Goal: Task Accomplishment & Management: Manage account settings

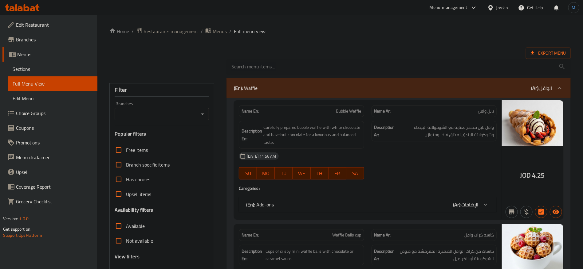
click at [501, 12] on div "Jordan" at bounding box center [497, 7] width 31 height 15
click at [500, 8] on div "Jordan" at bounding box center [502, 7] width 12 height 7
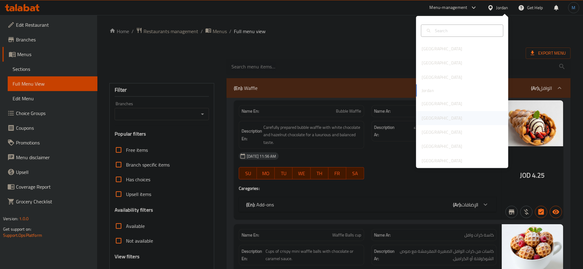
click at [425, 119] on div "[GEOGRAPHIC_DATA]" at bounding box center [441, 118] width 41 height 7
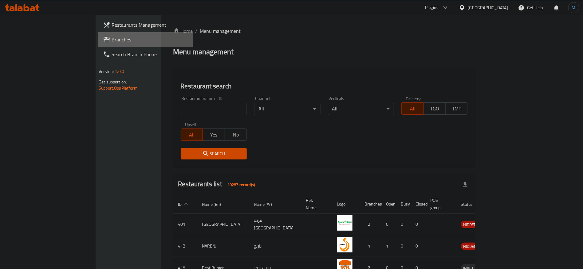
click at [112, 39] on span "Branches" at bounding box center [150, 39] width 76 height 7
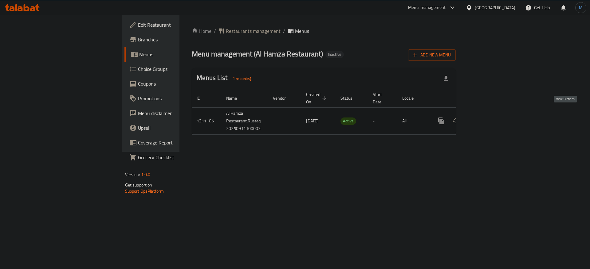
click at [489, 117] on icon "enhanced table" at bounding box center [485, 120] width 7 height 7
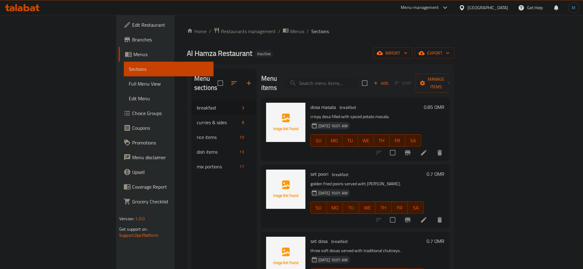
click at [432, 147] on li at bounding box center [423, 152] width 17 height 11
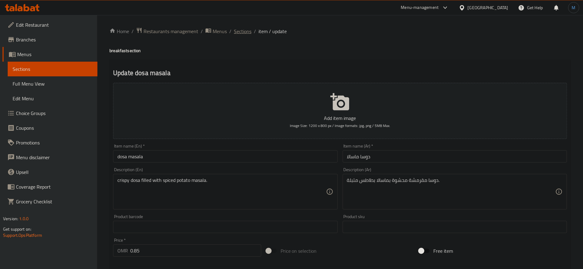
click at [246, 31] on span "Sections" at bounding box center [243, 31] width 18 height 7
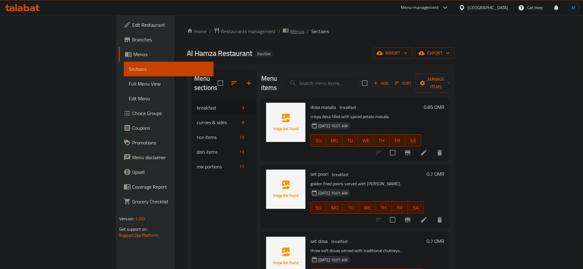
click at [290, 29] on span "Menus" at bounding box center [297, 31] width 14 height 7
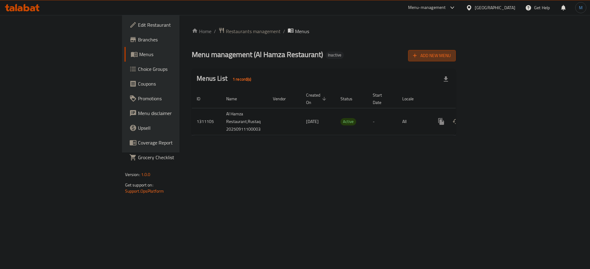
click at [451, 57] on span "Add New Menu" at bounding box center [432, 56] width 38 height 8
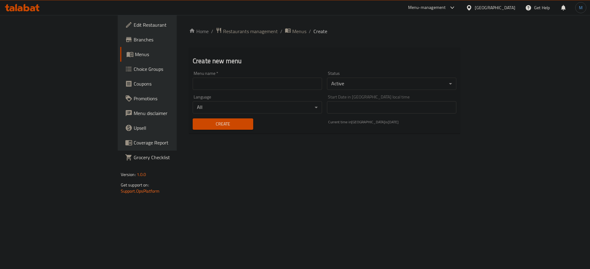
click at [267, 85] on input "text" at bounding box center [257, 84] width 129 height 12
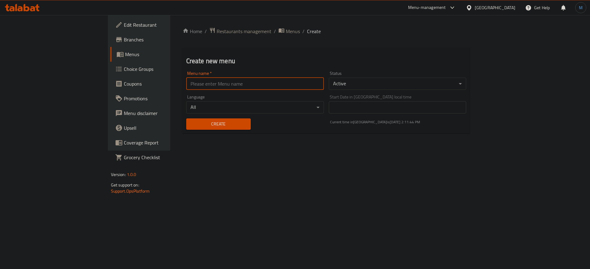
type input "1"
click at [170, 108] on body "​ Menu-management [GEOGRAPHIC_DATA] Get Help M Edit Restaurant Branches Menus C…" at bounding box center [295, 142] width 590 height 254
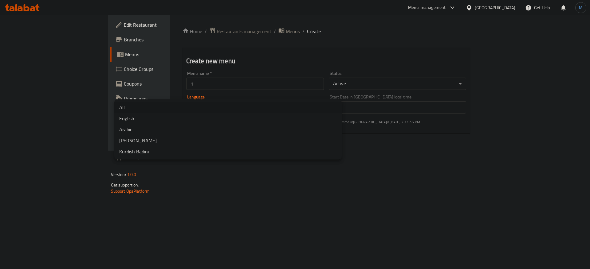
click at [187, 199] on div at bounding box center [295, 134] width 590 height 269
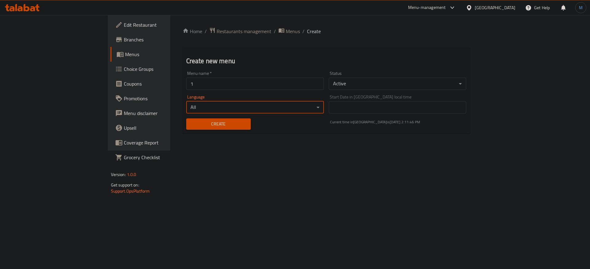
click at [191, 126] on span "Create" at bounding box center [218, 124] width 55 height 8
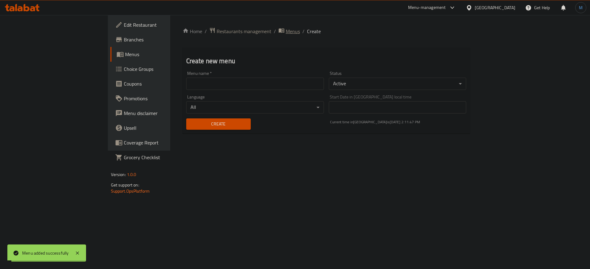
click at [286, 29] on span "Menus" at bounding box center [293, 31] width 14 height 7
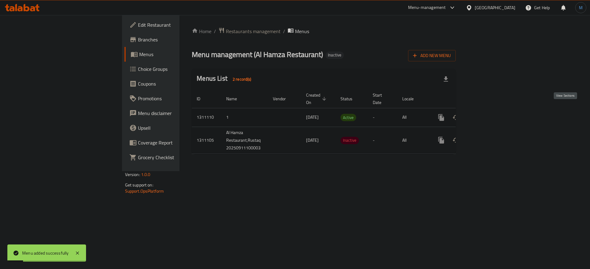
click at [489, 114] on icon "enhanced table" at bounding box center [485, 117] width 7 height 7
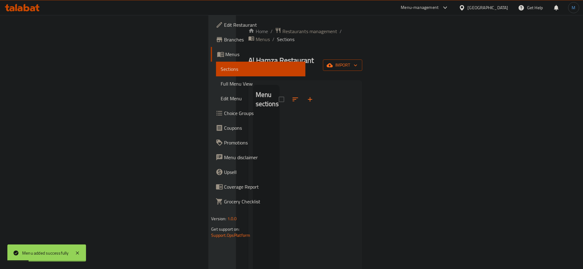
click at [333, 62] on icon "button" at bounding box center [330, 65] width 6 height 6
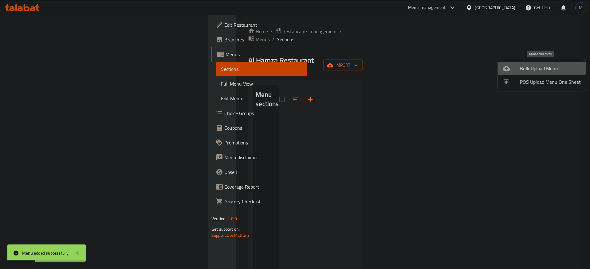
click at [532, 62] on li "Bulk Upload Menu" at bounding box center [542, 69] width 88 height 14
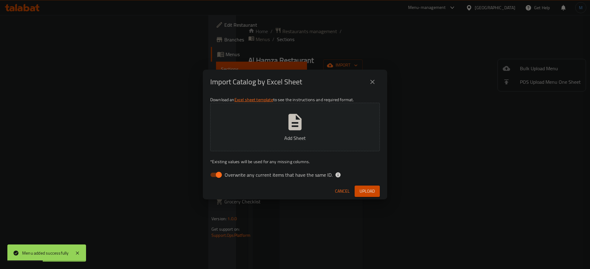
click at [294, 176] on span "Overwrite any current items that have the same ID." at bounding box center [279, 174] width 108 height 7
click at [236, 176] on input "Overwrite any current items that have the same ID." at bounding box center [218, 175] width 35 height 12
checkbox input "false"
click at [368, 191] on span "Upload" at bounding box center [366, 192] width 15 height 8
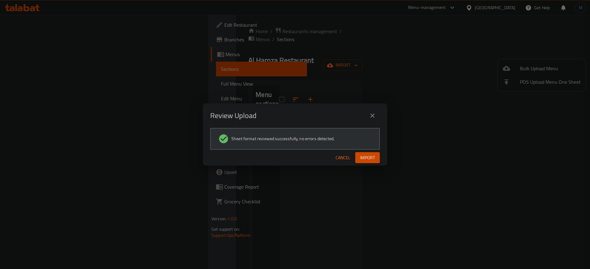
click at [374, 153] on button "Import" at bounding box center [367, 157] width 25 height 11
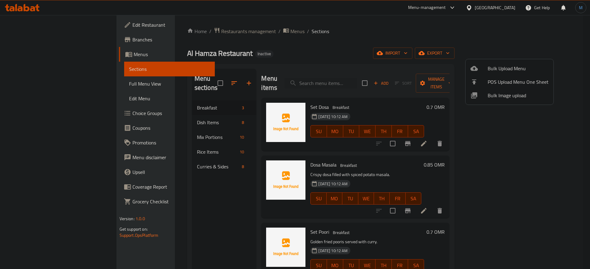
click at [356, 32] on div at bounding box center [295, 134] width 590 height 269
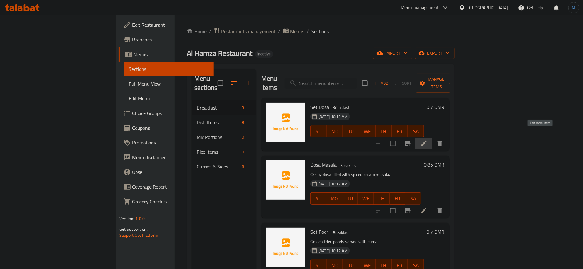
click at [427, 140] on icon at bounding box center [423, 143] width 7 height 7
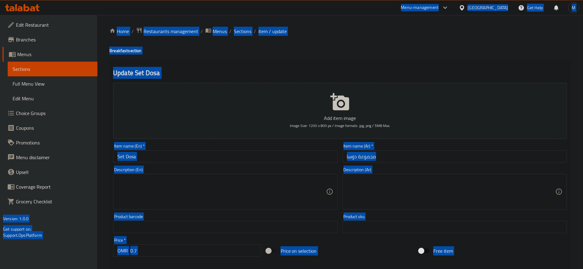
click at [227, 206] on textarea at bounding box center [221, 192] width 208 height 29
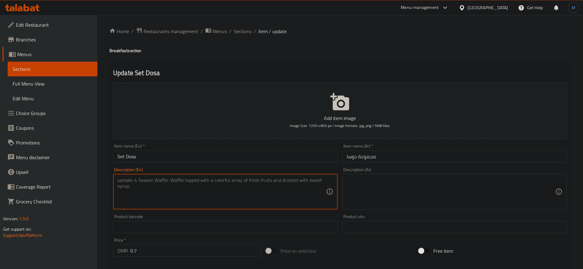
paste textarea "Soft, fluffy dosas served in a set - a South Indian breakfast favorite."
type textarea "Soft, fluffy dosas served in a set - a South Indian breakfast favorite."
click at [432, 188] on textarea at bounding box center [451, 192] width 208 height 29
paste textarea "دوسا ناعمة ورقيقة تقدم في مجموعة - وجبة إفطار جنوب الهند المفضلة."
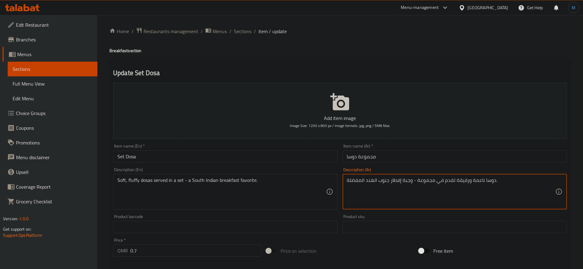
click at [484, 180] on textarea "دوسا ناعمة ورقيقة تقدم في مجموعة - وجبة إفطار جنوب الهند المفضلة." at bounding box center [451, 192] width 208 height 29
click at [466, 177] on div "دوسا ناعمة ورقيقة تقدم في مجموعة - وجبة إفطار جنوب الهند المفضلة. Description (…" at bounding box center [455, 192] width 224 height 36
click at [465, 184] on textarea "دوسا ناعمة ورقيقة تقدم في مجموعة - وجبة إفطار جنوب الهند المفضلة." at bounding box center [451, 192] width 208 height 29
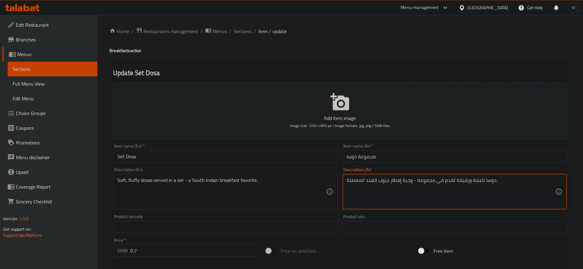
click at [465, 184] on textarea "دوسا ناعمة ورقيقة تقدم في مجموعة - وجبة إفطار جنوب الهند المفضلة." at bounding box center [451, 192] width 208 height 29
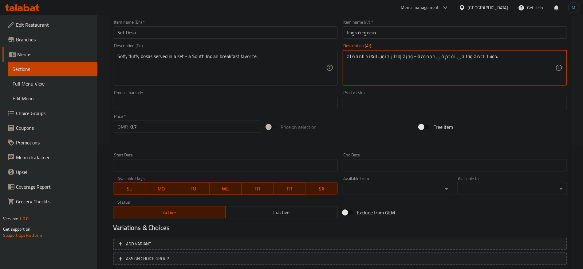
scroll to position [164, 0]
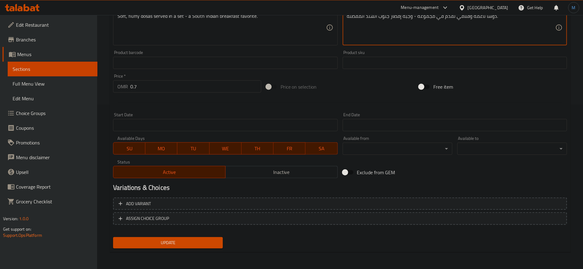
type textarea "دوسا ناعمة وفلافي تقدم في مجموعة - وجبة إفطار جنوب الهند المفضلة."
click at [440, 194] on div "Variations & Choices" at bounding box center [340, 188] width 459 height 14
click at [444, 197] on div "Add variant ASSIGN CHOICE GROUP" at bounding box center [340, 215] width 459 height 40
click at [451, 204] on span "Add variant" at bounding box center [340, 204] width 443 height 8
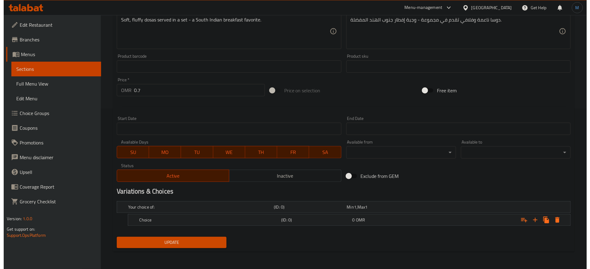
scroll to position [160, 0]
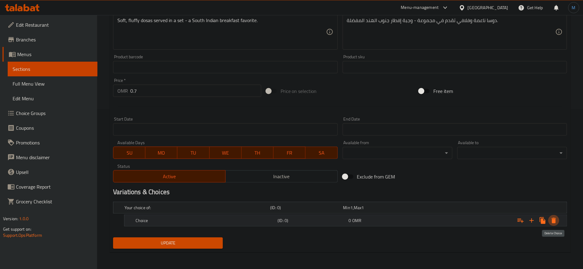
click at [555, 217] on icon "Expand" at bounding box center [553, 220] width 7 height 7
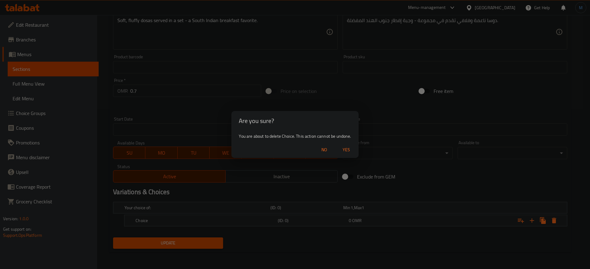
click at [355, 152] on button "Yes" at bounding box center [346, 149] width 20 height 11
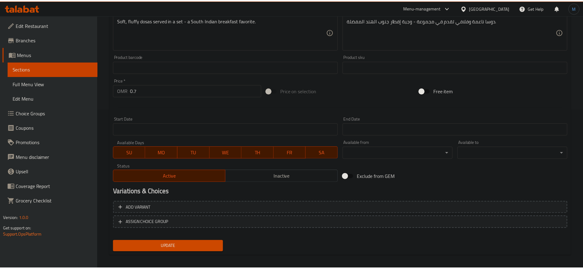
scroll to position [158, 0]
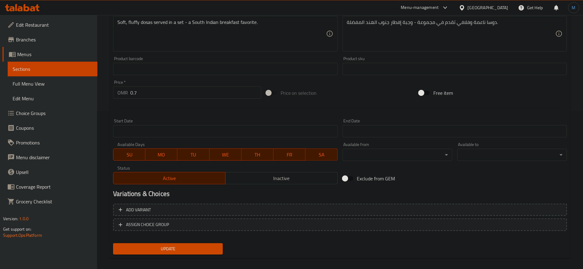
click at [201, 247] on span "Update" at bounding box center [168, 249] width 100 height 8
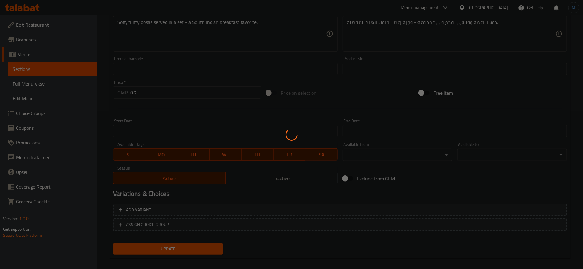
scroll to position [0, 0]
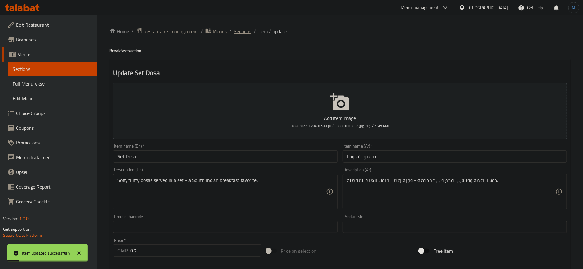
click at [235, 28] on span "Sections" at bounding box center [243, 31] width 18 height 7
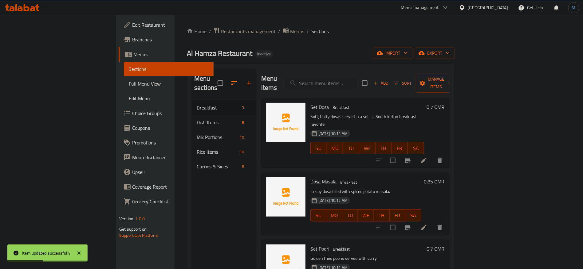
click at [445, 201] on div "0.85 OMR" at bounding box center [432, 204] width 23 height 53
click at [447, 221] on div at bounding box center [409, 228] width 76 height 15
click at [432, 222] on li at bounding box center [423, 227] width 17 height 11
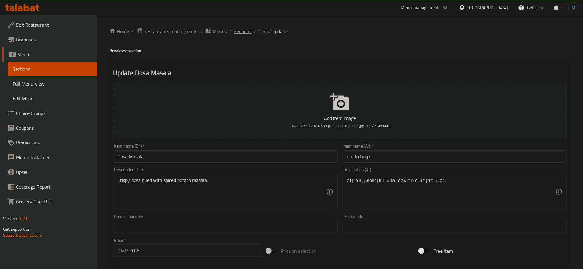
click at [240, 31] on span "Sections" at bounding box center [243, 31] width 18 height 7
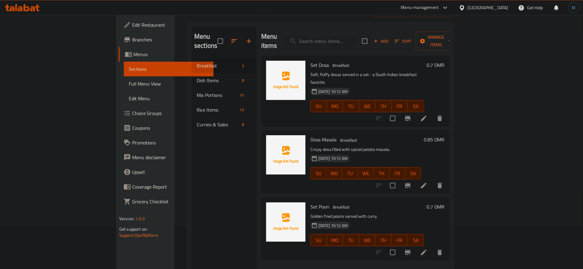
scroll to position [86, 0]
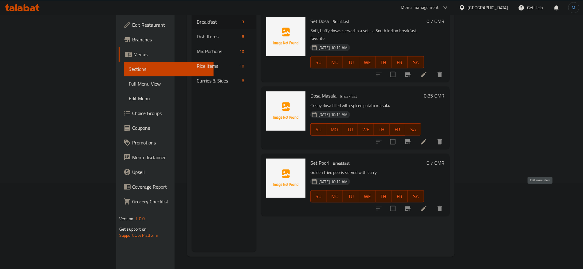
click at [427, 205] on icon at bounding box center [423, 208] width 7 height 7
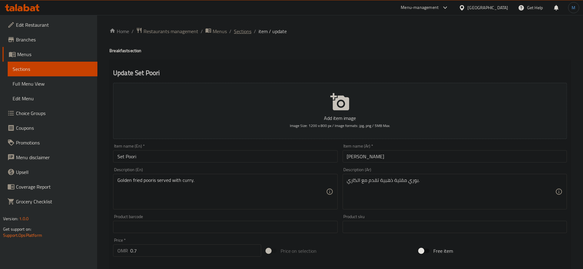
click at [243, 31] on span "Sections" at bounding box center [243, 31] width 18 height 7
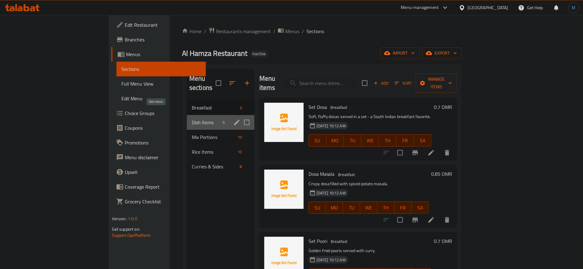
click at [192, 119] on span "Dish Items" at bounding box center [206, 122] width 29 height 7
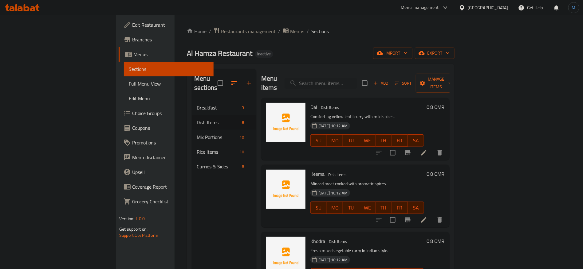
click at [426, 150] on icon at bounding box center [424, 153] width 6 height 6
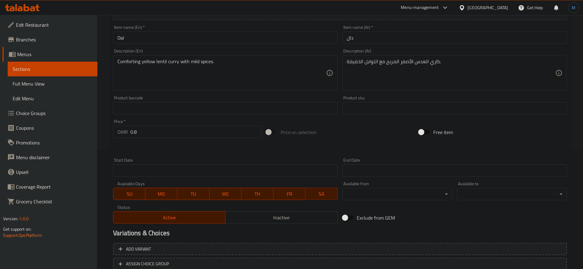
scroll to position [164, 0]
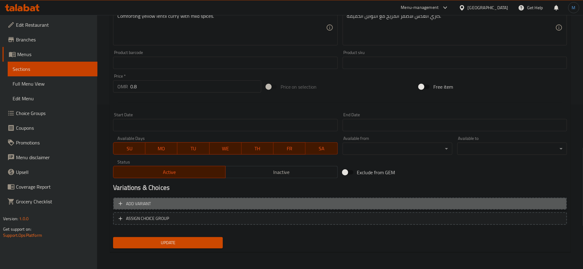
click at [484, 208] on button "Add variant" at bounding box center [340, 204] width 454 height 13
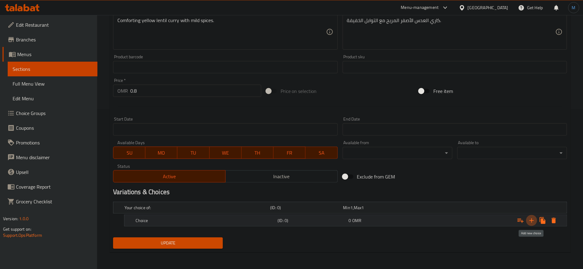
click at [534, 218] on icon "Expand" at bounding box center [531, 220] width 7 height 7
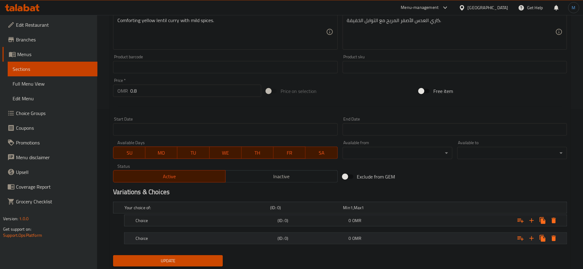
click at [405, 237] on div "0 OMR" at bounding box center [383, 239] width 69 height 6
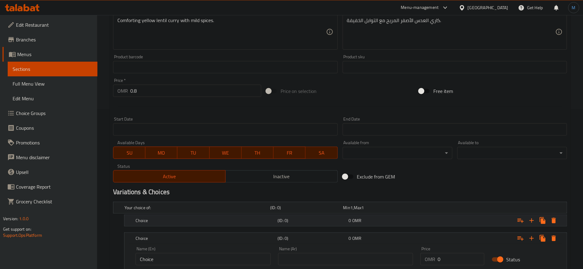
click at [372, 215] on div "Choice (ID: 0) 0 OMR" at bounding box center [347, 221] width 426 height 14
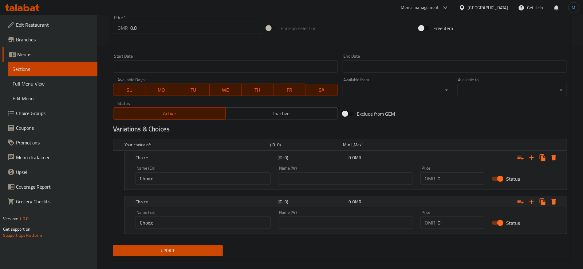
scroll to position [231, 0]
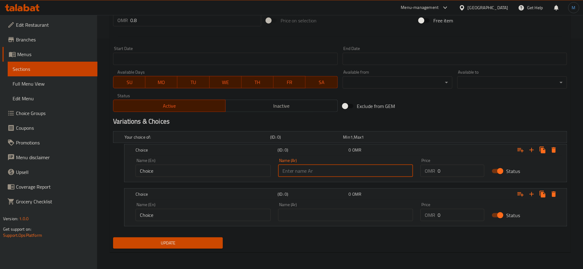
click at [333, 175] on input "text" at bounding box center [345, 171] width 135 height 12
type input "وسط"
click at [304, 209] on input "text" at bounding box center [345, 215] width 135 height 12
type input "كبير"
click at [241, 173] on input "Choice" at bounding box center [202, 171] width 135 height 12
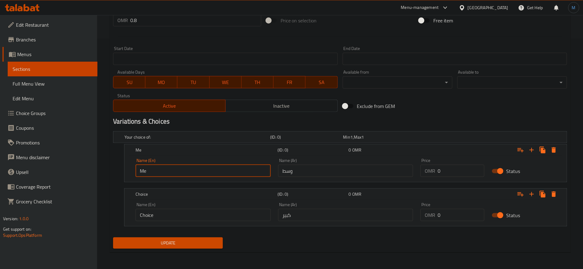
type input "Medium"
click at [253, 211] on input "Choice" at bounding box center [202, 215] width 135 height 12
type input "Large"
click at [465, 172] on input "0" at bounding box center [460, 171] width 47 height 12
paste input ".7"
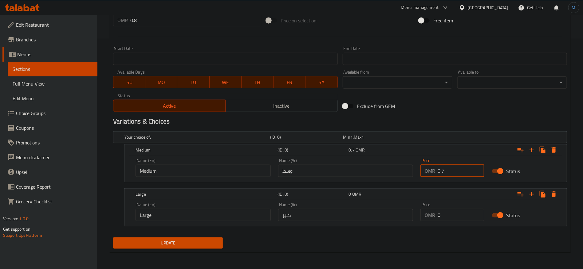
type input "0.7"
click at [448, 209] on input "0" at bounding box center [460, 215] width 47 height 12
paste input ".8"
type input "0.8"
click at [418, 120] on h2 "Variations & Choices" at bounding box center [340, 121] width 454 height 9
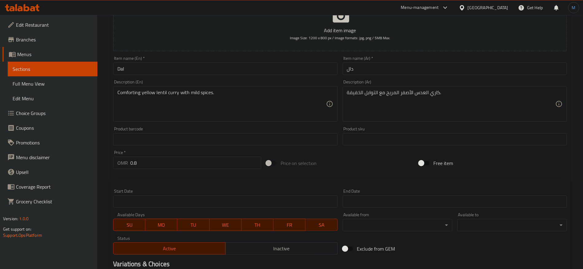
scroll to position [46, 0]
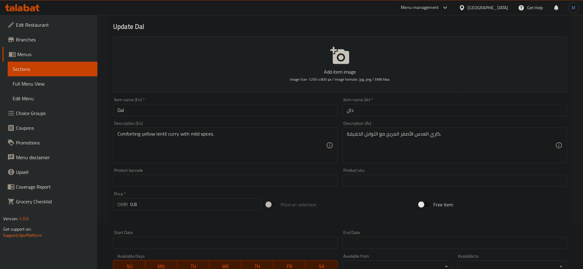
click at [155, 204] on input "0.8" at bounding box center [195, 204] width 131 height 12
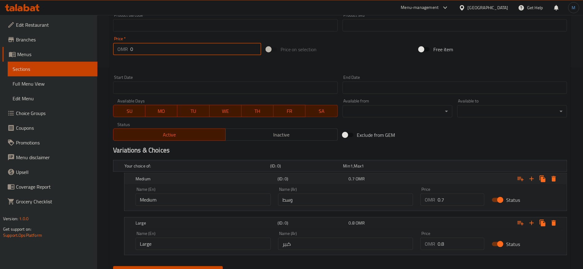
scroll to position [231, 0]
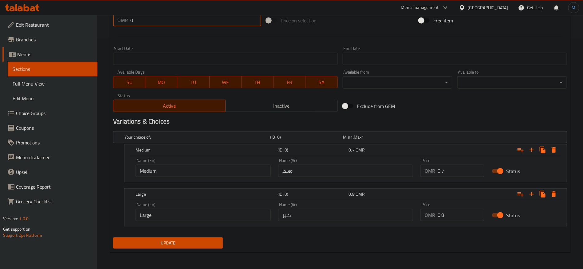
type input "0"
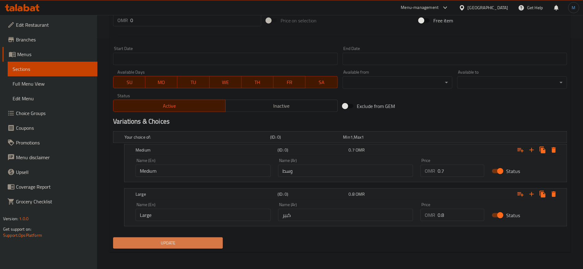
click at [192, 240] on span "Update" at bounding box center [168, 244] width 100 height 8
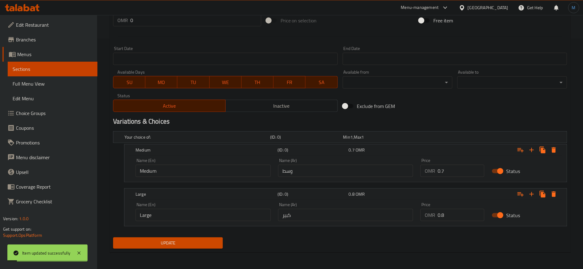
scroll to position [0, 0]
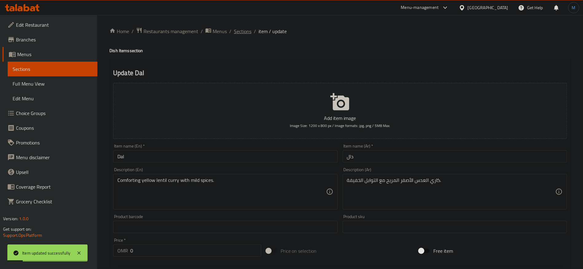
click at [245, 35] on span "Sections" at bounding box center [243, 31] width 18 height 7
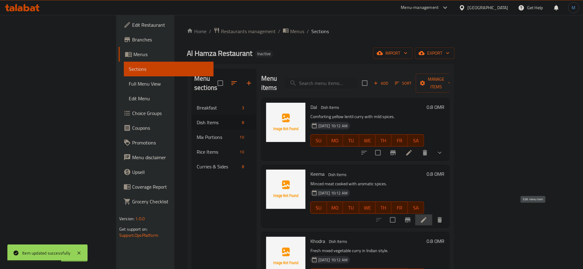
click at [426, 217] on icon at bounding box center [424, 220] width 6 height 6
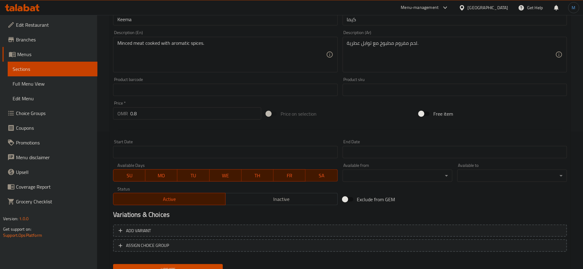
scroll to position [164, 0]
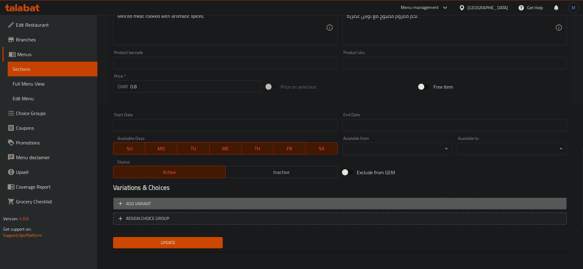
click at [510, 201] on span "Add variant" at bounding box center [340, 204] width 443 height 8
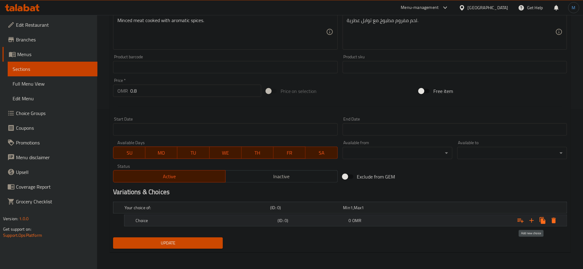
click at [534, 217] on icon "Expand" at bounding box center [531, 220] width 7 height 7
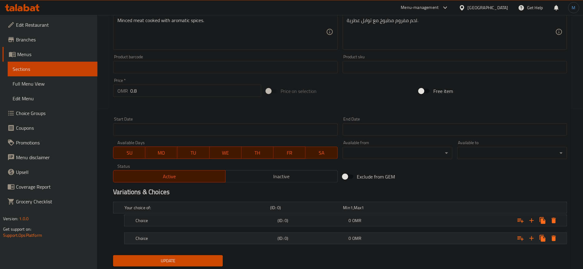
click at [398, 237] on div "0 OMR" at bounding box center [383, 239] width 69 height 6
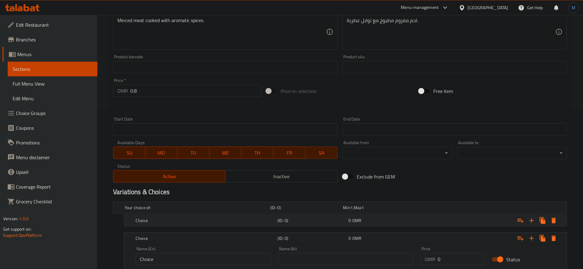
click at [394, 221] on div "0 OMR" at bounding box center [383, 221] width 69 height 6
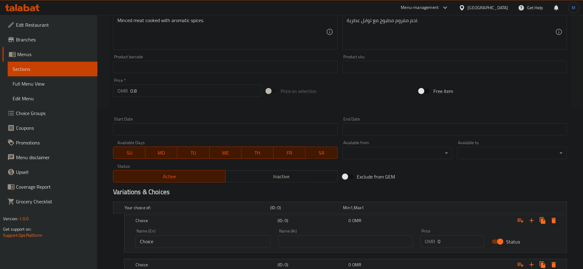
click at [333, 237] on input "text" at bounding box center [345, 242] width 135 height 12
type input "وسط"
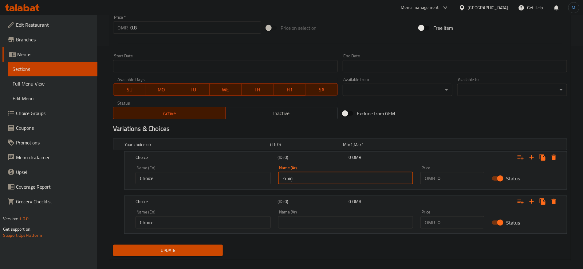
scroll to position [231, 0]
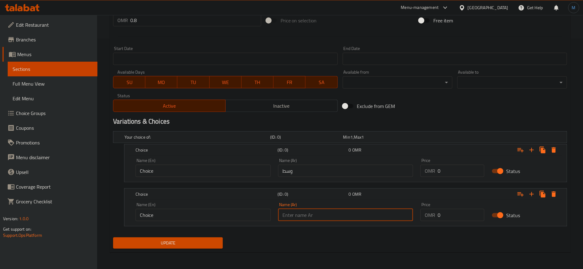
click at [330, 216] on input "text" at bounding box center [345, 215] width 135 height 12
type input "كبير"
click at [195, 176] on input "Choice" at bounding box center [202, 171] width 135 height 12
type input "Medium"
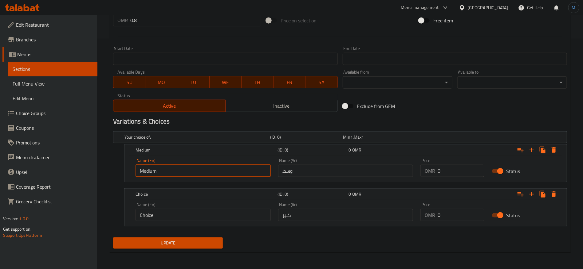
click at [219, 216] on input "Choice" at bounding box center [202, 215] width 135 height 12
type input "Large"
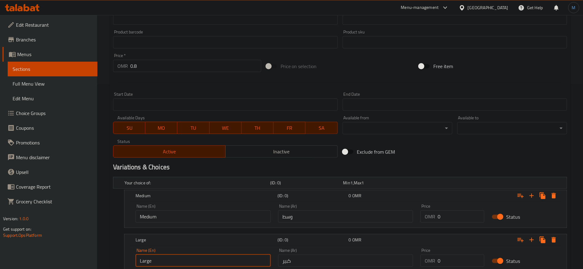
scroll to position [139, 0]
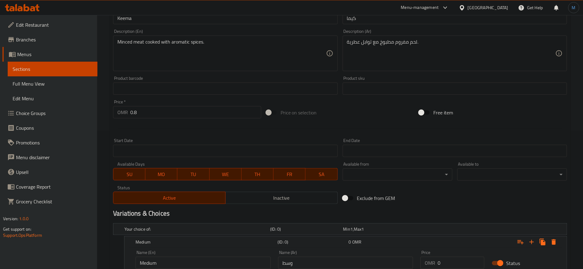
click at [194, 114] on input "0.8" at bounding box center [195, 112] width 131 height 12
type input "0"
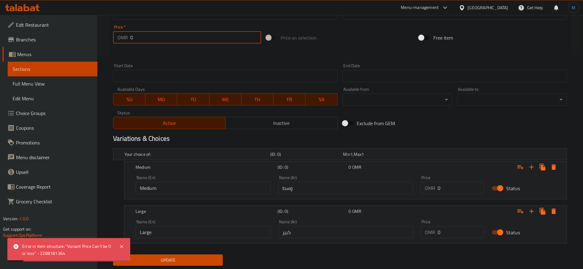
scroll to position [231, 0]
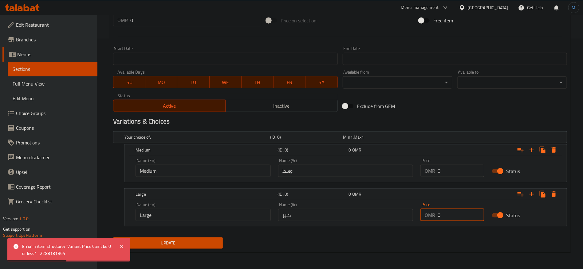
click at [457, 213] on input "0" at bounding box center [460, 215] width 47 height 12
paste input ".8"
type input "0.8"
click at [454, 169] on input "0" at bounding box center [460, 171] width 47 height 12
paste input ".7"
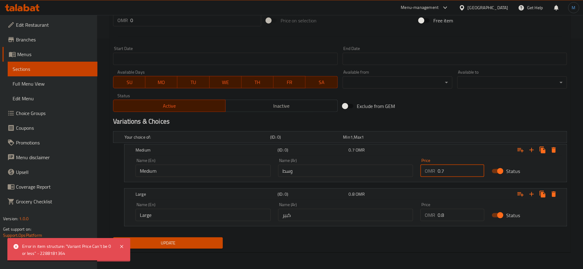
type input "0.7"
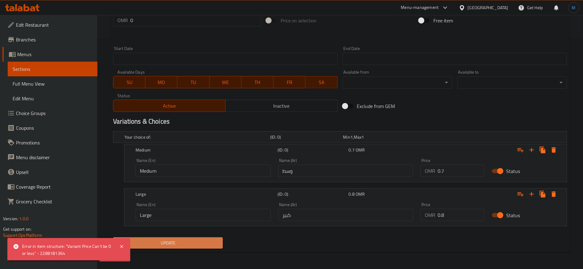
click at [208, 238] on button "Update" at bounding box center [168, 243] width 110 height 11
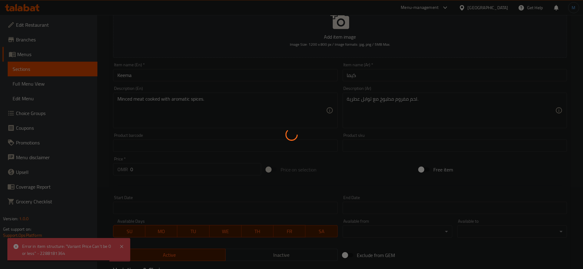
scroll to position [0, 0]
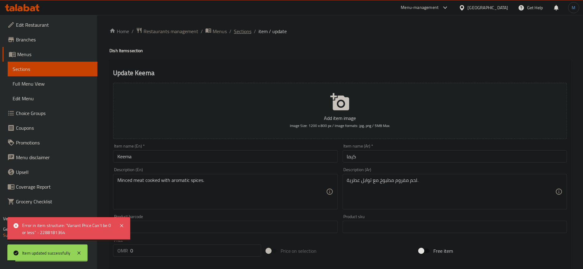
click at [236, 30] on span "Sections" at bounding box center [243, 31] width 18 height 7
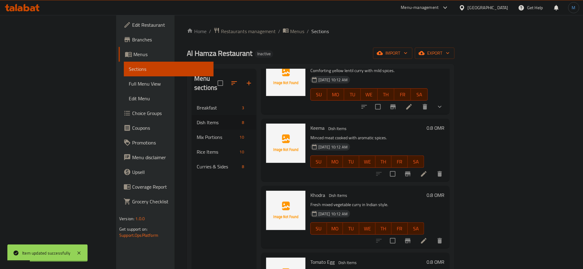
scroll to position [92, 0]
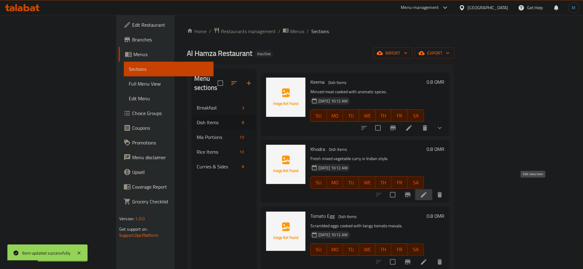
click at [426, 192] on icon at bounding box center [424, 195] width 6 height 6
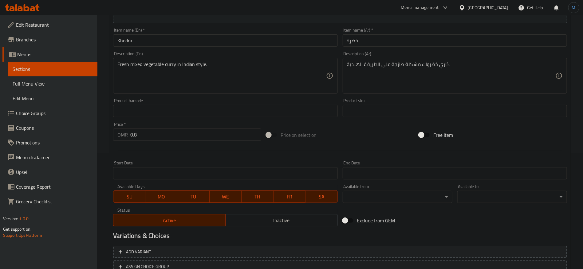
scroll to position [164, 0]
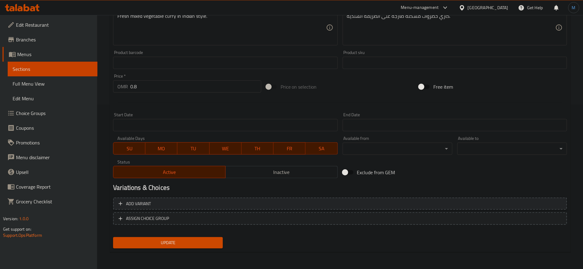
click at [437, 204] on span "Add variant" at bounding box center [340, 204] width 443 height 8
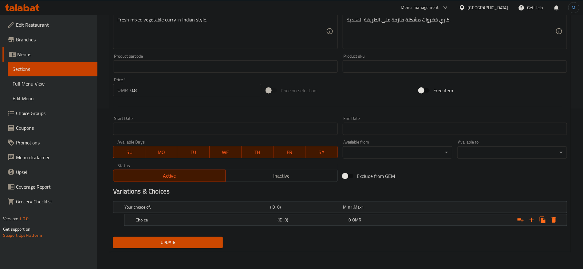
scroll to position [160, 0]
click at [534, 218] on icon "Expand" at bounding box center [531, 220] width 7 height 7
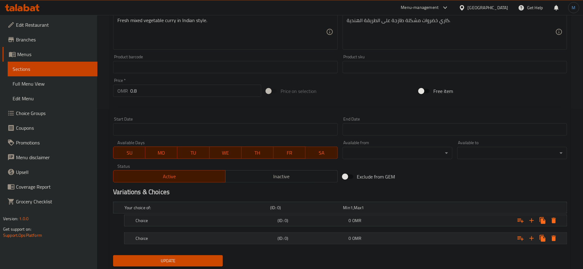
click at [421, 234] on div "Expand" at bounding box center [489, 239] width 142 height 14
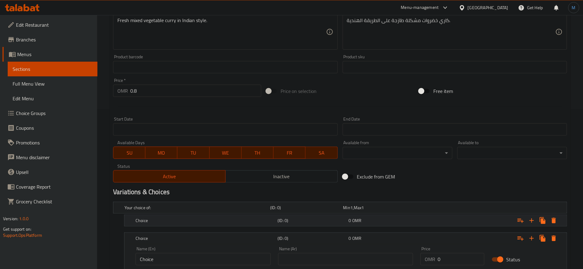
click at [411, 220] on div "0 OMR" at bounding box center [383, 221] width 69 height 6
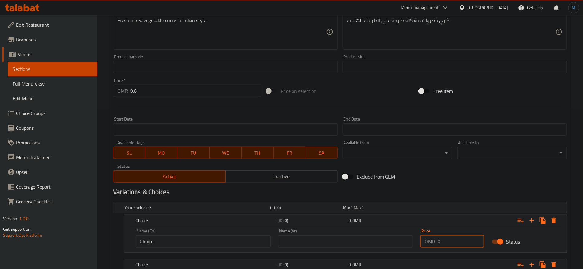
click at [457, 236] on input "0" at bounding box center [460, 242] width 47 height 12
paste input ".7"
type input "0.7"
click at [191, 102] on div at bounding box center [340, 107] width 459 height 15
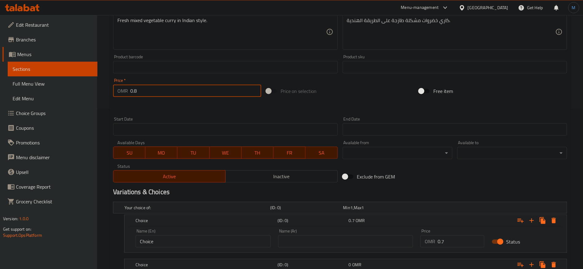
click at [191, 94] on input "0.8" at bounding box center [195, 91] width 131 height 12
type input "0"
click at [388, 94] on div "Price on selection" at bounding box center [340, 91] width 153 height 17
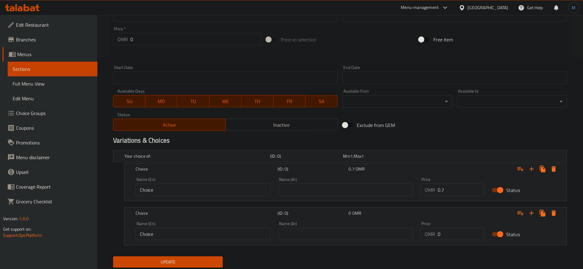
scroll to position [231, 0]
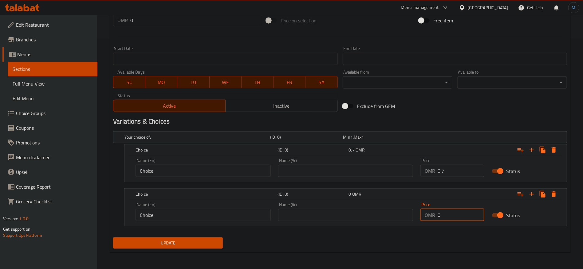
click at [444, 213] on input "0" at bounding box center [460, 215] width 47 height 12
paste input ".8"
type input "0.8"
click at [355, 171] on input "text" at bounding box center [345, 171] width 135 height 12
type input "وسط"
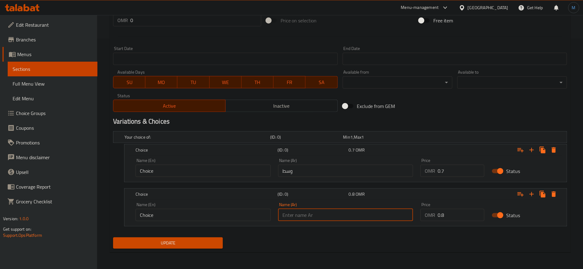
click at [319, 209] on input "text" at bounding box center [345, 215] width 135 height 12
type input "كبير"
click at [217, 168] on input "Choice" at bounding box center [202, 171] width 135 height 12
click at [217, 168] on input "text" at bounding box center [202, 171] width 135 height 12
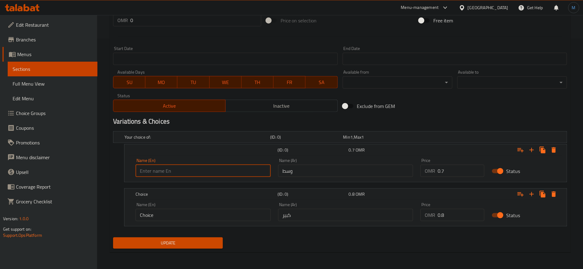
type input "Medium"
click at [224, 216] on input "Choice" at bounding box center [202, 215] width 135 height 12
click at [224, 216] on input "text" at bounding box center [202, 215] width 135 height 12
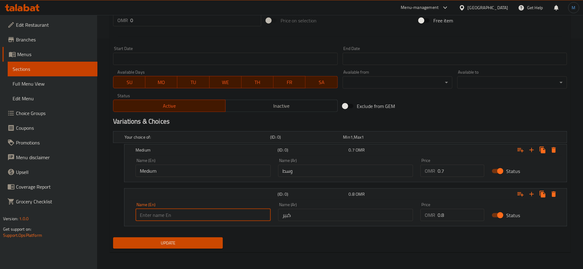
type input "Large"
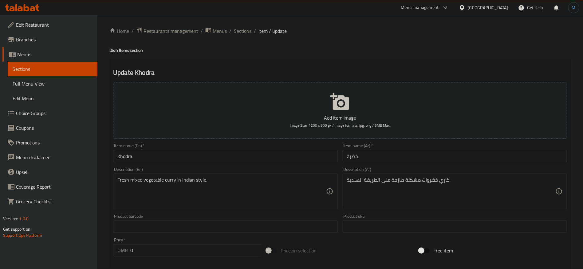
scroll to position [0, 0]
click at [370, 158] on input "خضرة" at bounding box center [455, 157] width 224 height 12
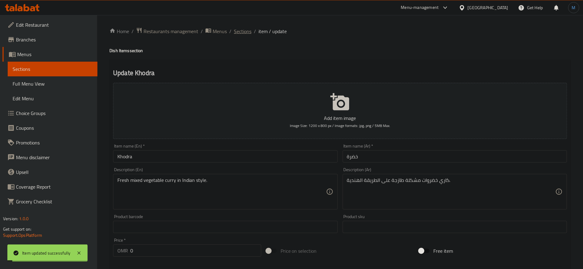
click at [250, 33] on span "Sections" at bounding box center [243, 31] width 18 height 7
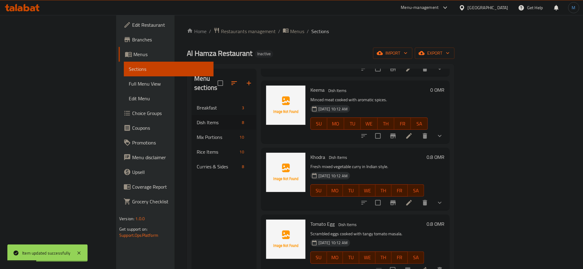
scroll to position [138, 0]
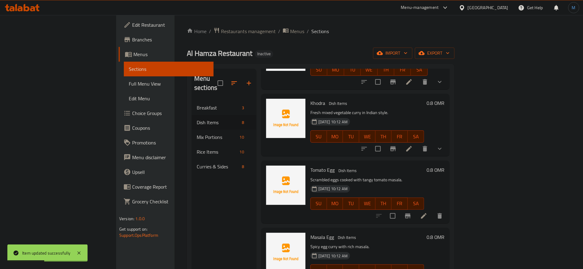
click at [432, 211] on li at bounding box center [423, 216] width 17 height 11
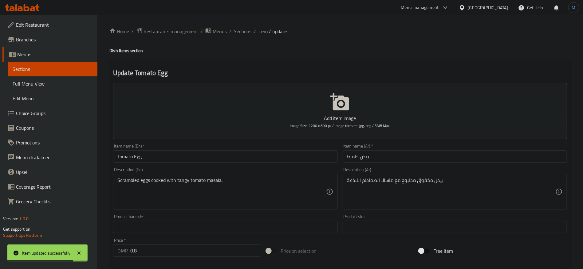
click at [417, 156] on input "بيض طماط" at bounding box center [455, 157] width 224 height 12
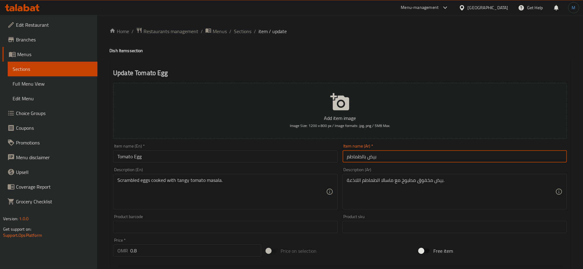
type input "بيض بالطماطم"
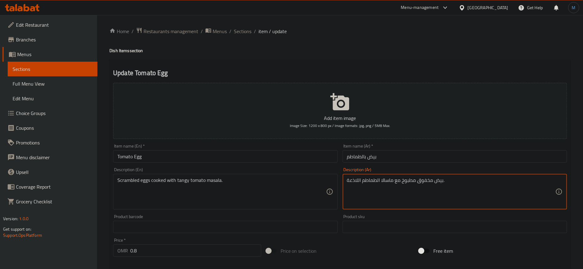
click at [355, 183] on textarea "بيض مخفوق مطبوخ مع ماسالا الطماطم اللاذعة." at bounding box center [451, 192] width 208 height 29
type textarea "بيض مخفوق مطبوخ مع ماسالا الطماطم المنعشة."
click at [376, 156] on input "بيض بالطماطم" at bounding box center [455, 157] width 224 height 12
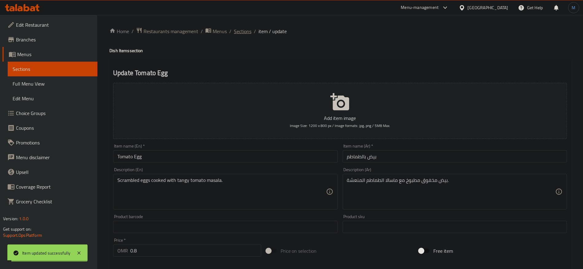
click at [250, 33] on span "Sections" at bounding box center [243, 31] width 18 height 7
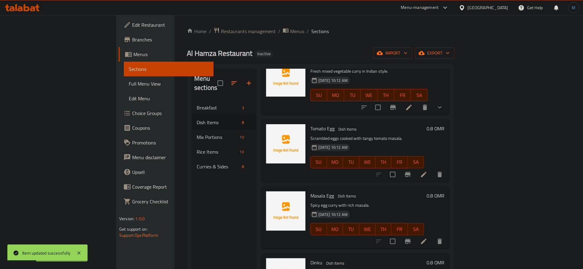
scroll to position [184, 0]
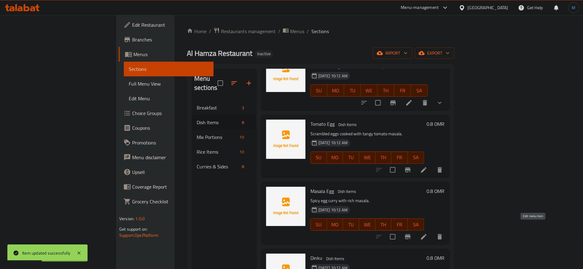
click at [426, 234] on icon at bounding box center [424, 237] width 6 height 6
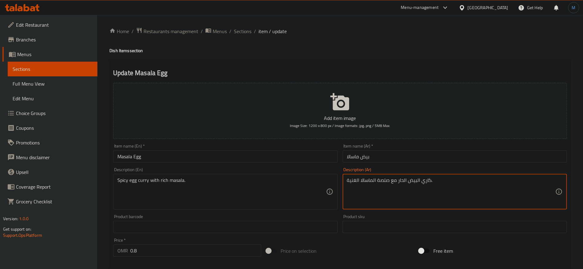
click at [380, 179] on textarea "كاري البيض الحار مع صلصة الماسالا الغنية." at bounding box center [451, 192] width 208 height 29
type textarea "كاري البيض الحار مع الماسالا الغنية."
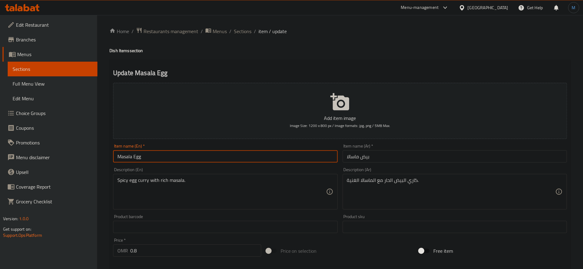
click at [273, 161] on input "Masala Egg" at bounding box center [225, 157] width 224 height 12
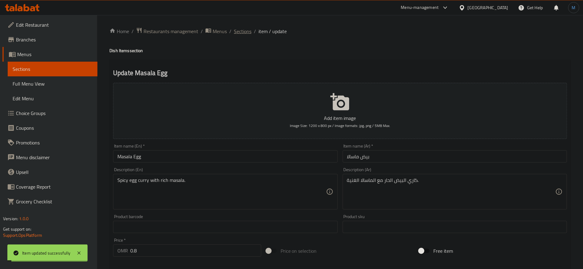
click at [240, 29] on span "Sections" at bounding box center [243, 31] width 18 height 7
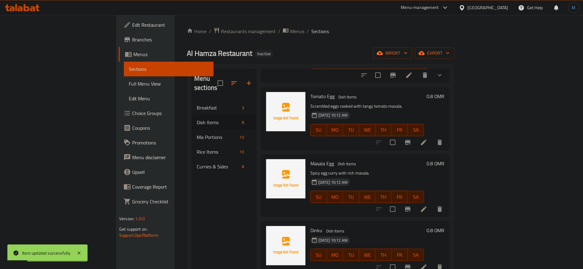
scroll to position [230, 0]
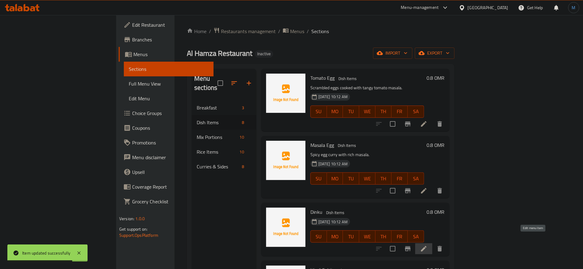
click at [427, 245] on icon at bounding box center [423, 248] width 7 height 7
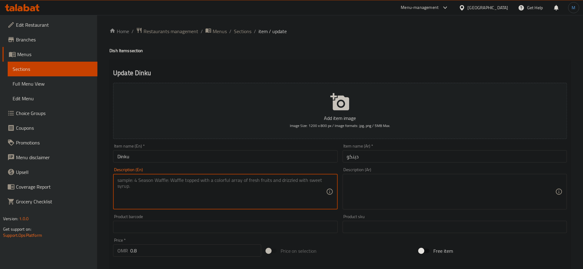
click at [286, 179] on textarea at bounding box center [221, 192] width 208 height 29
paste textarea "Simple and flavorful homestyle dish chefs special"
type textarea "Simple and flavorful homestyle dish chefs special"
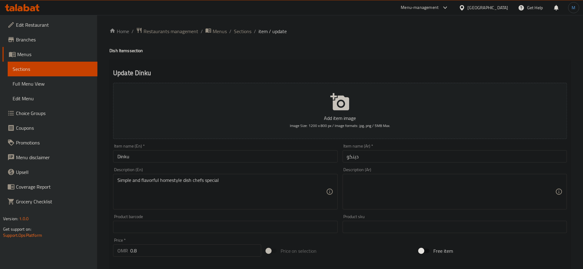
drag, startPoint x: 436, startPoint y: 213, endPoint x: 441, endPoint y: 187, distance: 25.8
click at [439, 202] on div "Add item image Image Size: 1200 x 800 px / Image formats: jpg, png / 5MB Max. I…" at bounding box center [340, 212] width 459 height 265
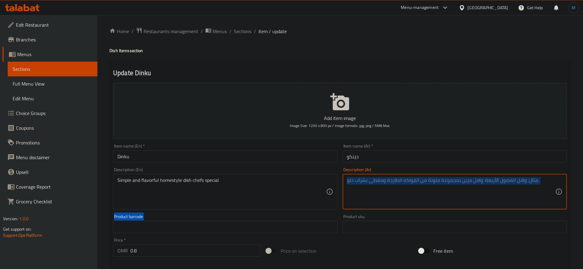
click at [441, 187] on textarea at bounding box center [451, 192] width 208 height 29
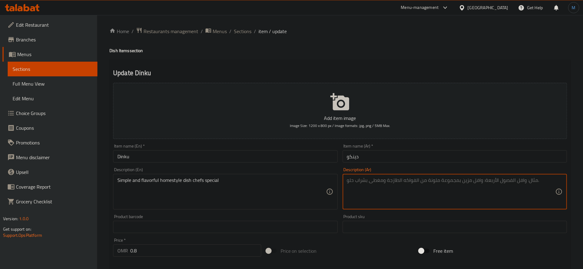
paste textarea "طبق منزلي بسيط ولذيذ من اختيار الطهاة"
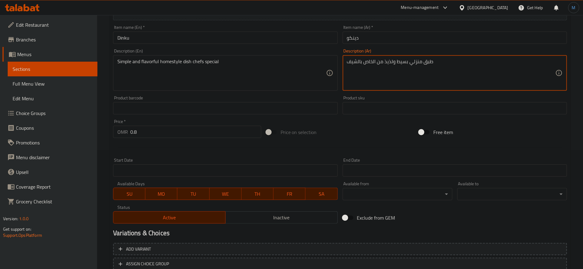
scroll to position [164, 0]
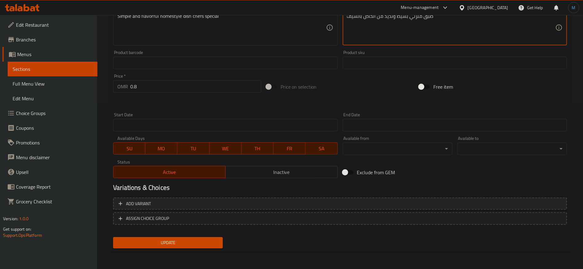
type textarea "طبق منزلي بسيط ولذيذ من الخاص بالشيف"
click at [482, 201] on span "Add variant" at bounding box center [340, 204] width 443 height 8
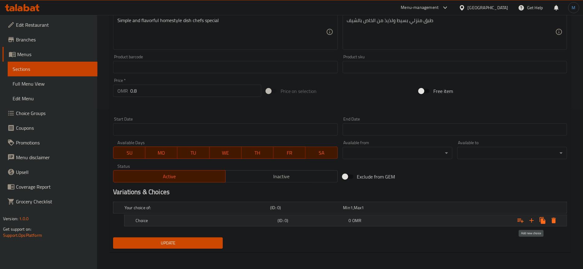
click at [533, 222] on icon "Expand" at bounding box center [531, 220] width 7 height 7
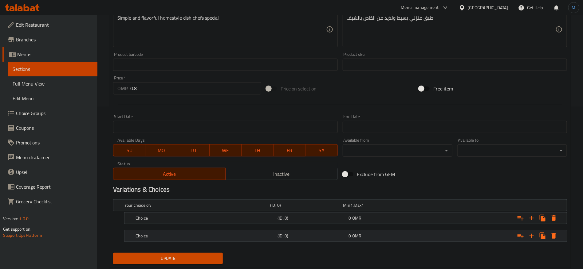
scroll to position [178, 0]
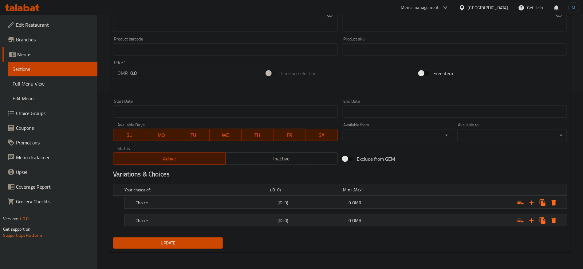
click at [313, 217] on div "(ID: 0)" at bounding box center [311, 221] width 71 height 9
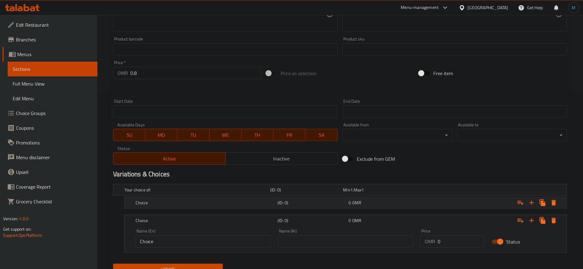
click at [308, 196] on div "Choice (ID: 0) 0 OMR" at bounding box center [347, 203] width 426 height 14
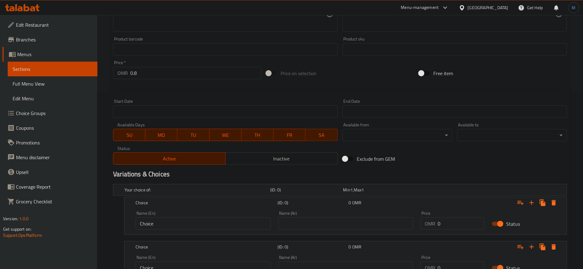
click at [312, 232] on div "Name (Ar) Name (Ar)" at bounding box center [345, 221] width 143 height 26
click at [314, 227] on input "text" at bounding box center [345, 224] width 135 height 12
type input "وسط"
click at [319, 262] on input "text" at bounding box center [345, 268] width 135 height 12
type input "كبير"
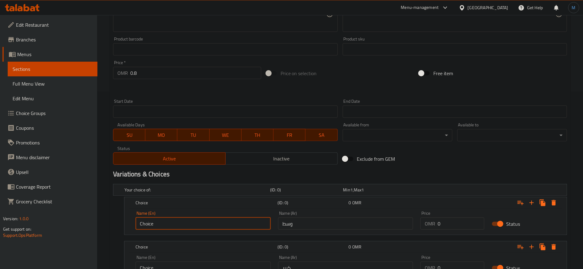
click at [211, 229] on input "Choice" at bounding box center [202, 224] width 135 height 12
click at [210, 225] on input "Choice" at bounding box center [202, 224] width 135 height 12
click at [210, 225] on input "text" at bounding box center [202, 224] width 135 height 12
type input "Medium"
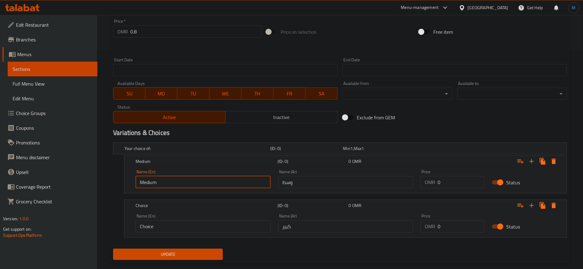
scroll to position [224, 0]
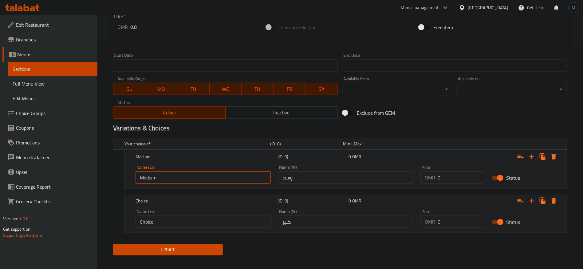
click at [196, 222] on input "Choice" at bounding box center [202, 222] width 135 height 12
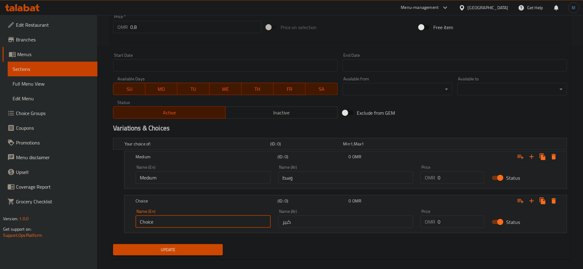
click at [196, 222] on input "Choice" at bounding box center [202, 222] width 135 height 12
click at [196, 222] on input "text" at bounding box center [202, 222] width 135 height 12
type input "Large"
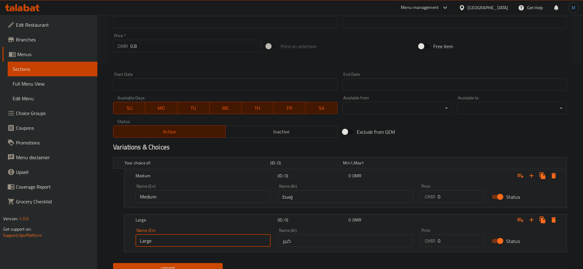
scroll to position [178, 0]
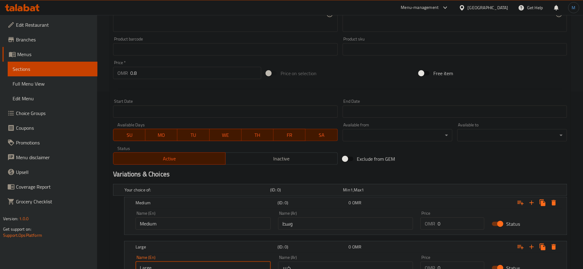
click at [192, 75] on input "0.8" at bounding box center [195, 73] width 131 height 12
type input "0"
click at [340, 84] on div at bounding box center [340, 89] width 459 height 15
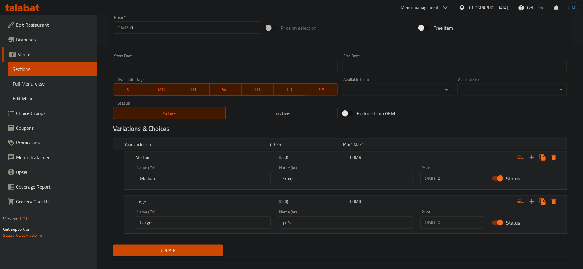
scroll to position [231, 0]
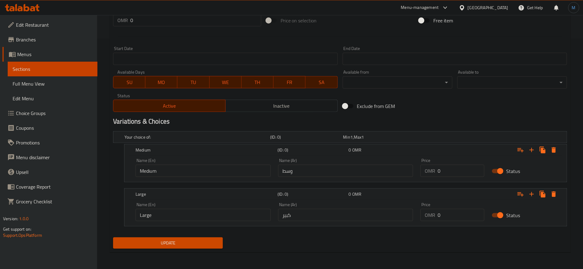
click at [462, 215] on input "0" at bounding box center [460, 215] width 47 height 12
paste input ".8"
type input "0.8"
click at [455, 172] on input "0" at bounding box center [460, 171] width 47 height 12
paste input ".7"
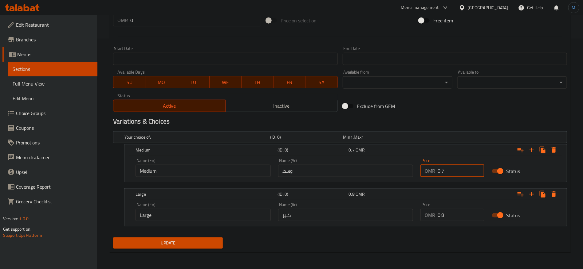
type input "0.7"
click at [169, 243] on span "Update" at bounding box center [168, 244] width 100 height 8
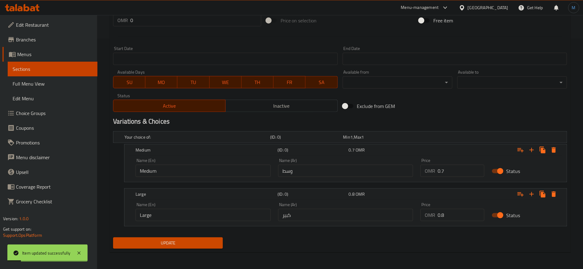
click at [482, 99] on div "Exclude from GEM" at bounding box center [416, 106] width 153 height 17
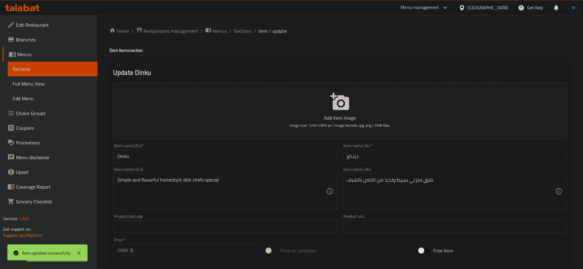
scroll to position [0, 0]
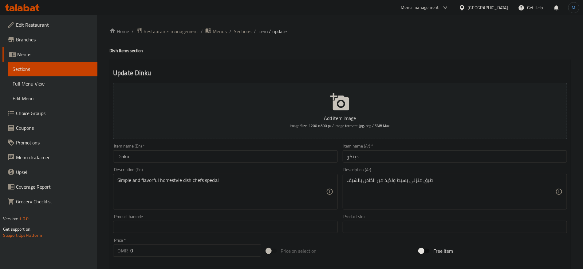
click at [254, 28] on li "/" at bounding box center [255, 31] width 2 height 7
click at [250, 28] on span "Sections" at bounding box center [243, 31] width 18 height 7
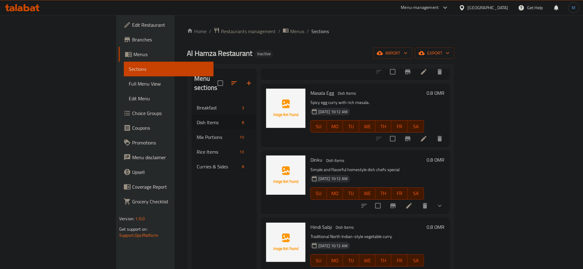
scroll to position [86, 0]
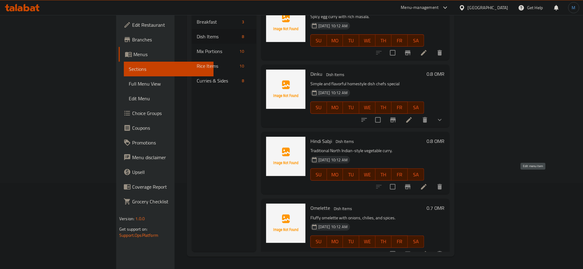
click at [427, 183] on icon at bounding box center [423, 186] width 7 height 7
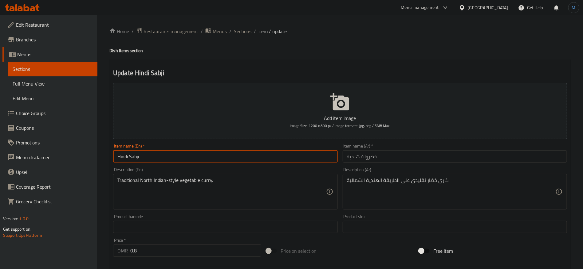
click at [183, 154] on input "Hindi Sabji" at bounding box center [225, 157] width 224 height 12
click at [367, 160] on input "خضروات هندية" at bounding box center [455, 157] width 224 height 12
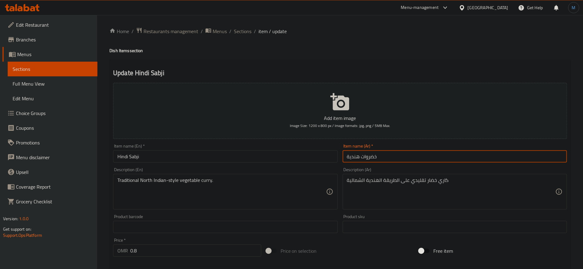
click at [367, 160] on input "خضروات هندية" at bounding box center [455, 157] width 224 height 12
paste input "ابجي"
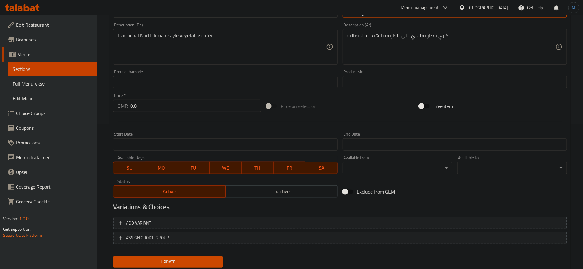
scroll to position [164, 0]
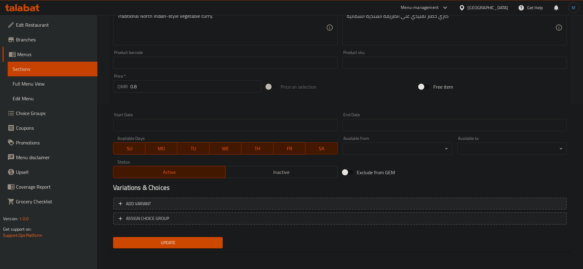
type input "سابجي هندية"
click at [530, 198] on button "Add variant" at bounding box center [340, 204] width 454 height 13
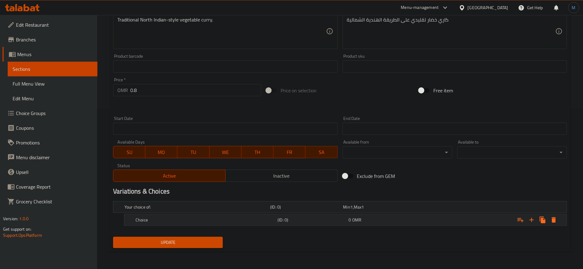
scroll to position [160, 0]
click at [534, 220] on icon "Expand" at bounding box center [531, 220] width 7 height 7
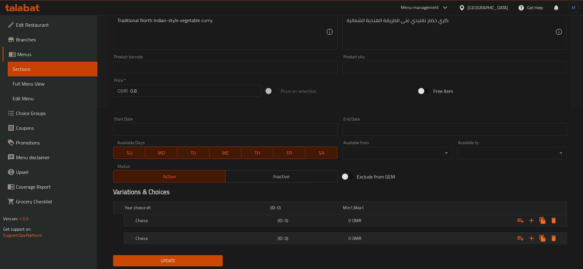
click at [337, 237] on h5 "(ID: 0)" at bounding box center [311, 239] width 69 height 6
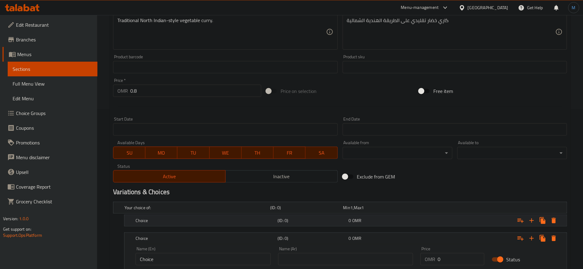
click at [325, 224] on div "(ID: 0)" at bounding box center [311, 221] width 71 height 9
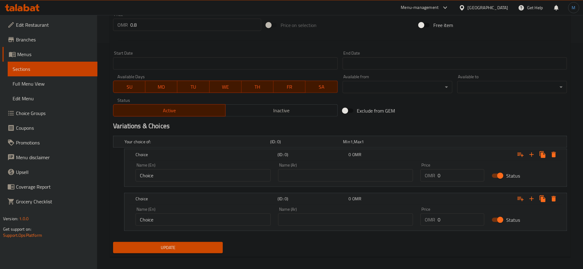
scroll to position [230, 0]
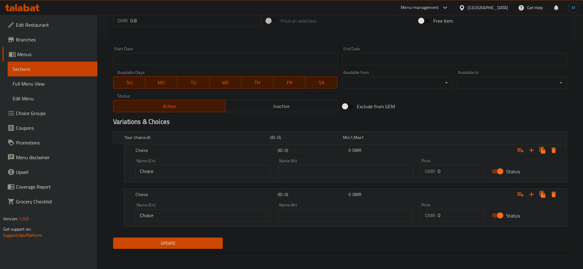
click at [329, 172] on input "text" at bounding box center [345, 171] width 135 height 12
type input "وسط"
click at [326, 214] on input "text" at bounding box center [345, 216] width 135 height 12
type input "كبير"
click at [227, 174] on input "Choice" at bounding box center [202, 171] width 135 height 12
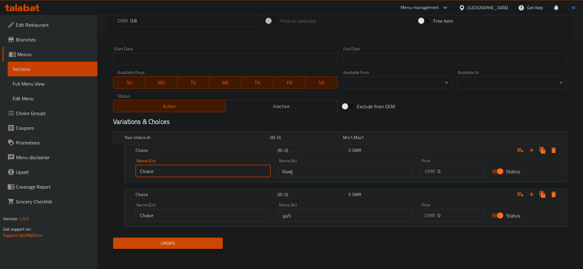
click at [227, 171] on input "Choice" at bounding box center [202, 171] width 135 height 12
click at [227, 171] on input "text" at bounding box center [202, 171] width 135 height 12
type input "Medium"
click at [204, 216] on input "Choice" at bounding box center [202, 216] width 135 height 12
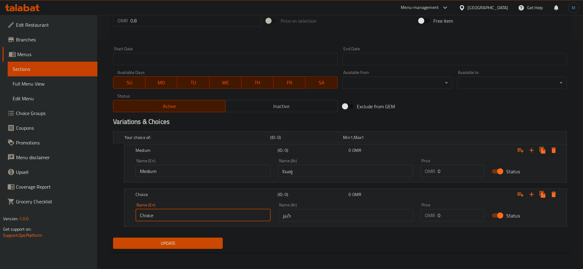
click at [204, 216] on input "Choice" at bounding box center [202, 216] width 135 height 12
click at [204, 216] on input "text" at bounding box center [202, 216] width 135 height 12
type input "Large"
click at [448, 174] on input "0" at bounding box center [460, 171] width 47 height 12
paste input ".7"
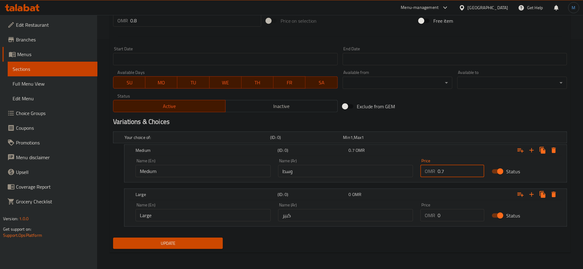
type input "0.7"
click at [456, 216] on input "0" at bounding box center [460, 216] width 47 height 12
paste input ".8"
type input "0.8"
click at [425, 107] on div "Exclude from GEM" at bounding box center [416, 106] width 153 height 17
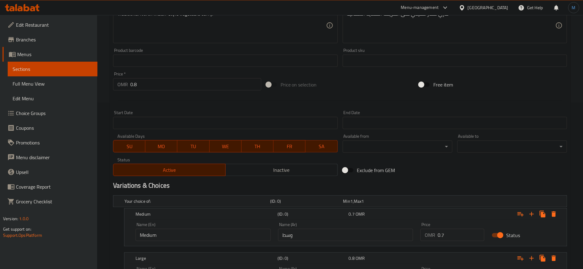
scroll to position [138, 0]
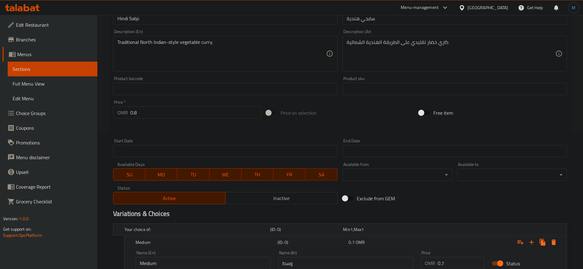
click at [156, 108] on input "0.8" at bounding box center [195, 113] width 131 height 12
click at [156, 109] on input "0.80" at bounding box center [195, 113] width 131 height 12
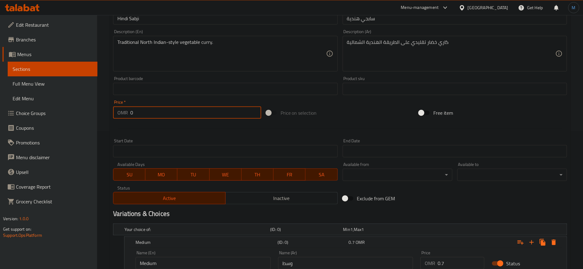
type input "0"
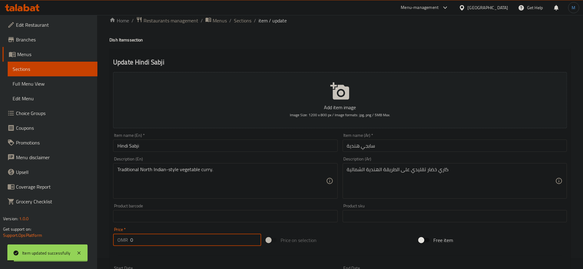
scroll to position [0, 0]
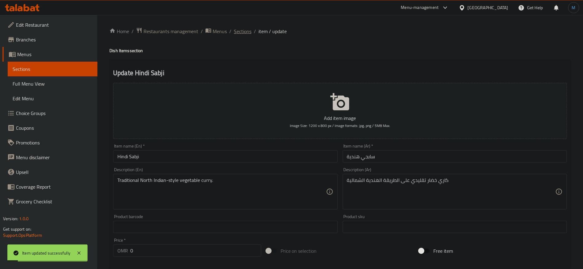
click at [245, 28] on span "Sections" at bounding box center [243, 31] width 18 height 7
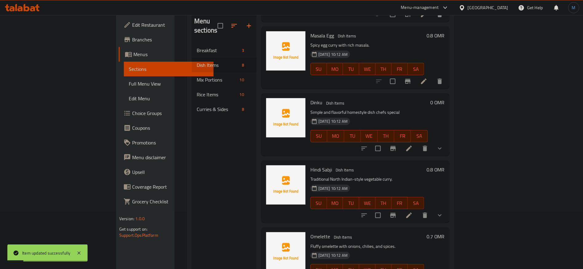
scroll to position [86, 0]
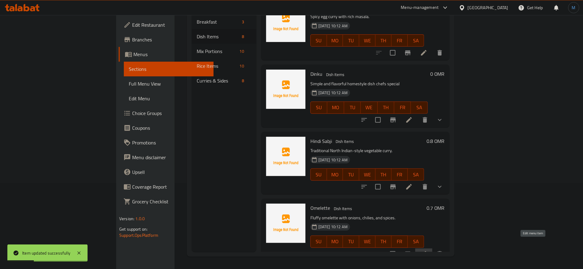
click at [427, 251] on icon at bounding box center [423, 254] width 7 height 7
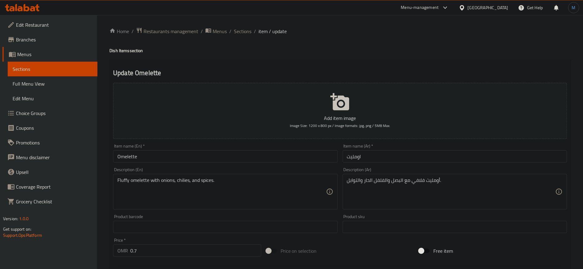
click at [281, 158] on input "Omelette" at bounding box center [225, 157] width 224 height 12
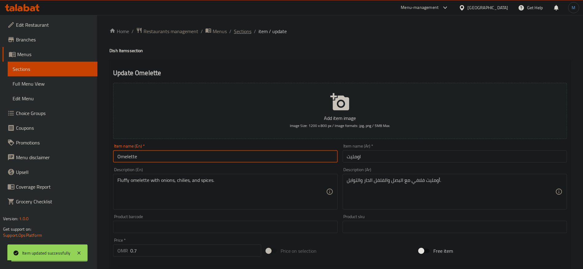
drag, startPoint x: 244, startPoint y: 25, endPoint x: 243, endPoint y: 30, distance: 5.6
click at [244, 25] on div "Home / Restaurants management / Menus / Sections / item / update Dish Items sec…" at bounding box center [340, 224] width 486 height 419
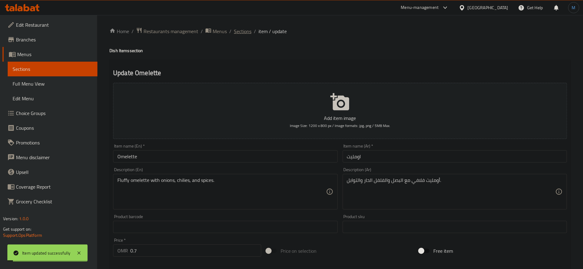
click at [243, 30] on span "Sections" at bounding box center [243, 31] width 18 height 7
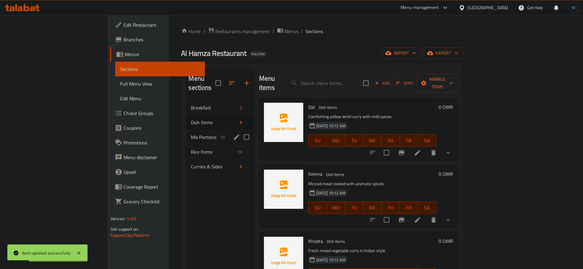
click at [186, 130] on div "Mix Portions 10" at bounding box center [220, 137] width 68 height 15
